Goal: Navigation & Orientation: Find specific page/section

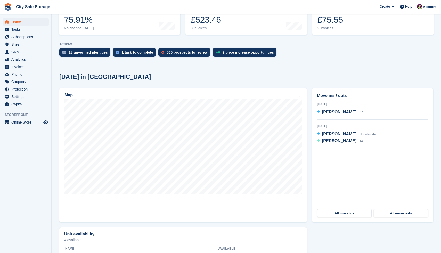
scroll to position [90, 0]
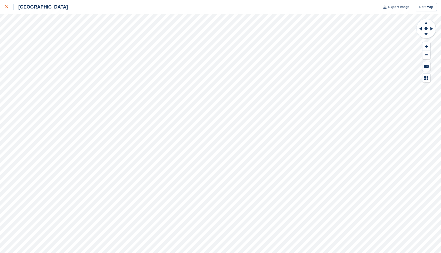
click at [8, 4] on div at bounding box center [9, 7] width 9 height 6
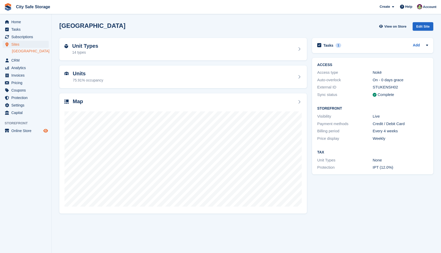
click at [45, 129] on icon "Preview store" at bounding box center [45, 131] width 5 height 4
